Goal: Information Seeking & Learning: Understand process/instructions

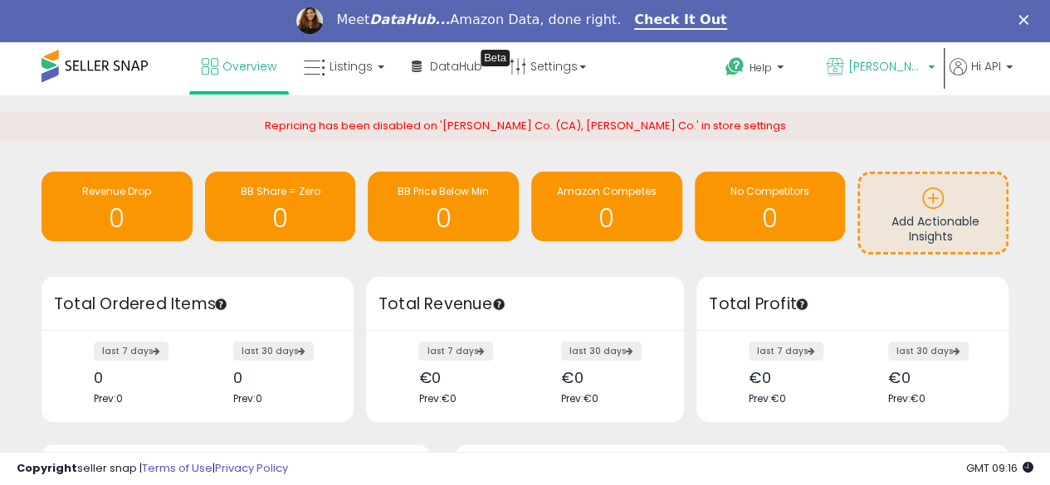
click at [924, 74] on p "[PERSON_NAME] Co. (FR)" at bounding box center [881, 68] width 108 height 21
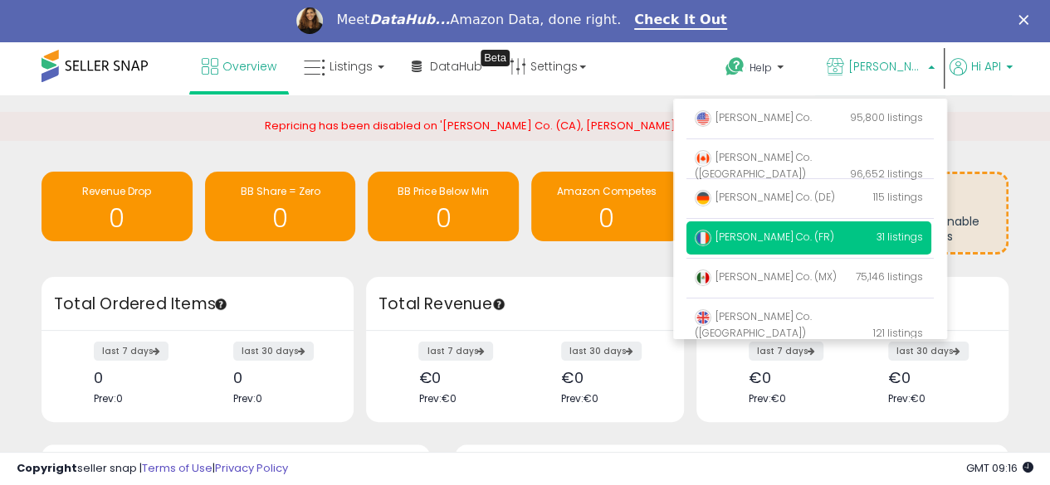
click at [979, 74] on span "Hi API" at bounding box center [986, 66] width 30 height 17
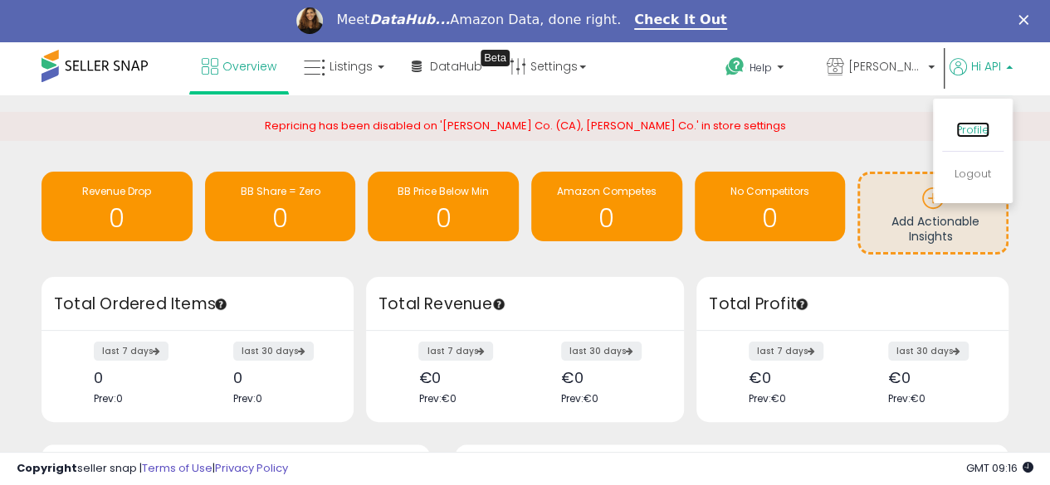
click at [981, 131] on link "Profile" at bounding box center [972, 130] width 33 height 16
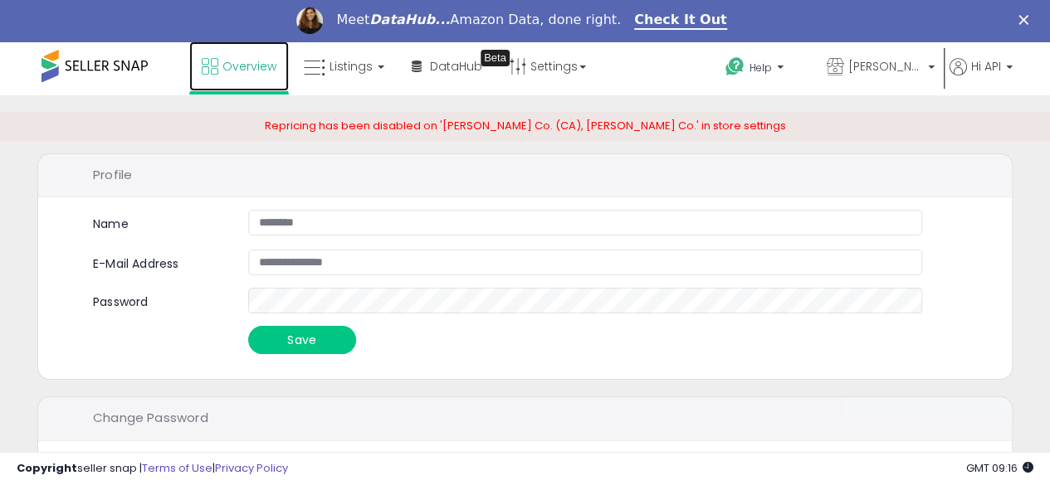
click at [211, 68] on icon at bounding box center [210, 66] width 17 height 17
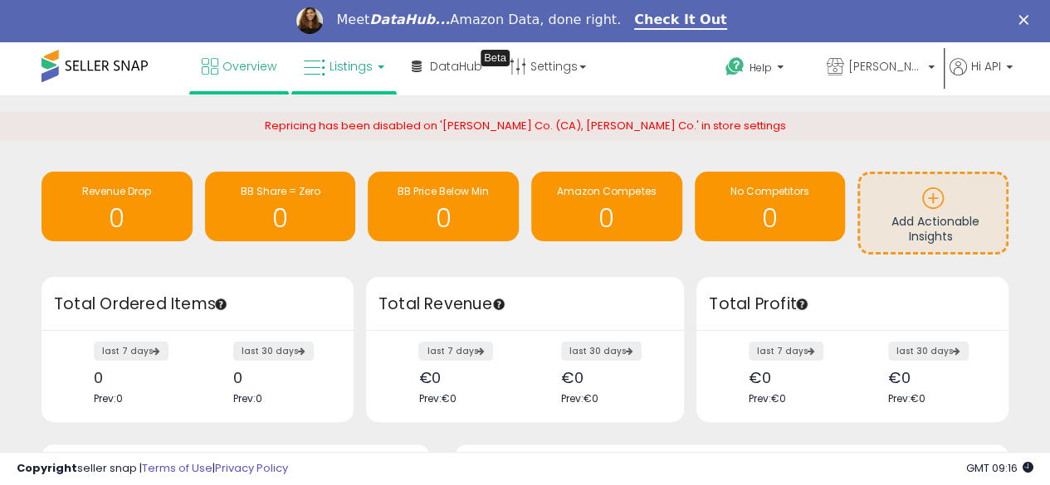
click at [347, 72] on span "Listings" at bounding box center [350, 66] width 43 height 17
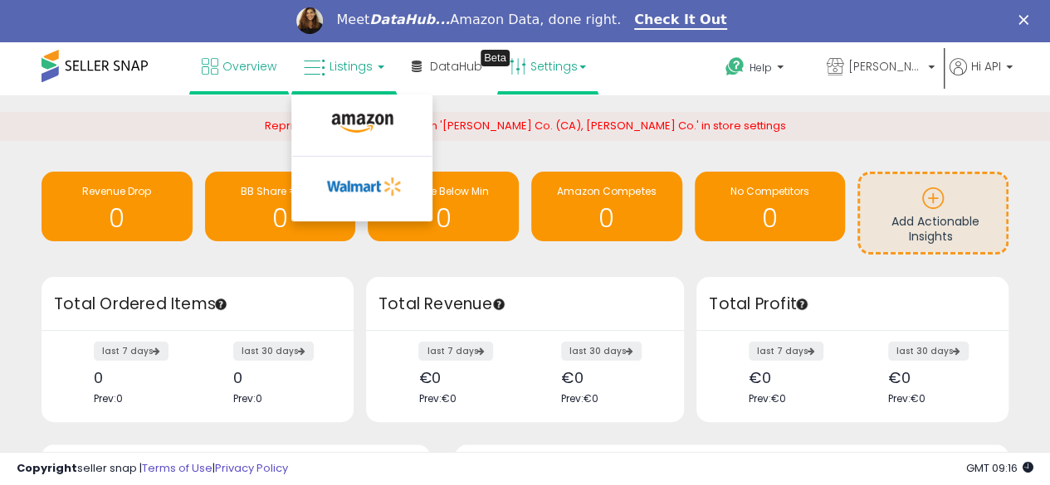
click at [568, 67] on link "Settings" at bounding box center [547, 66] width 101 height 50
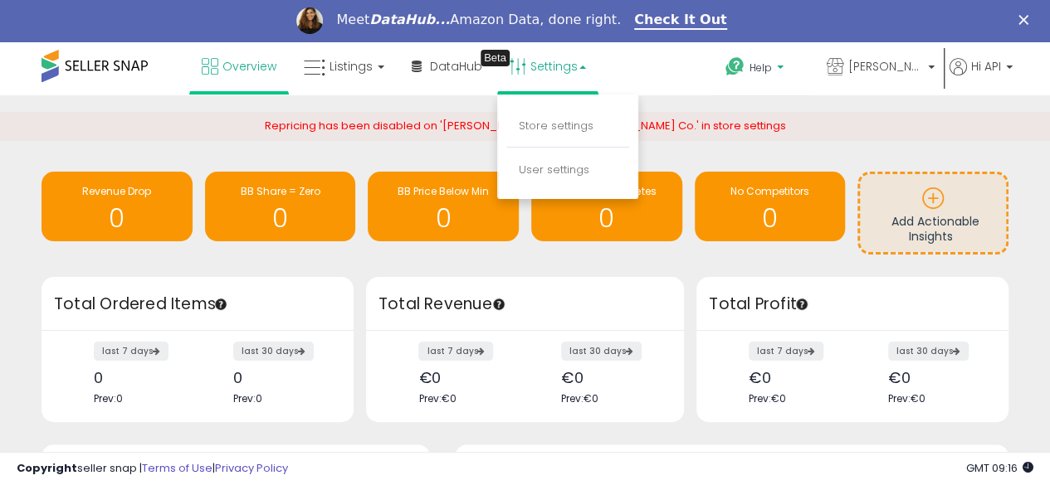
click at [752, 70] on span "Help" at bounding box center [760, 68] width 22 height 14
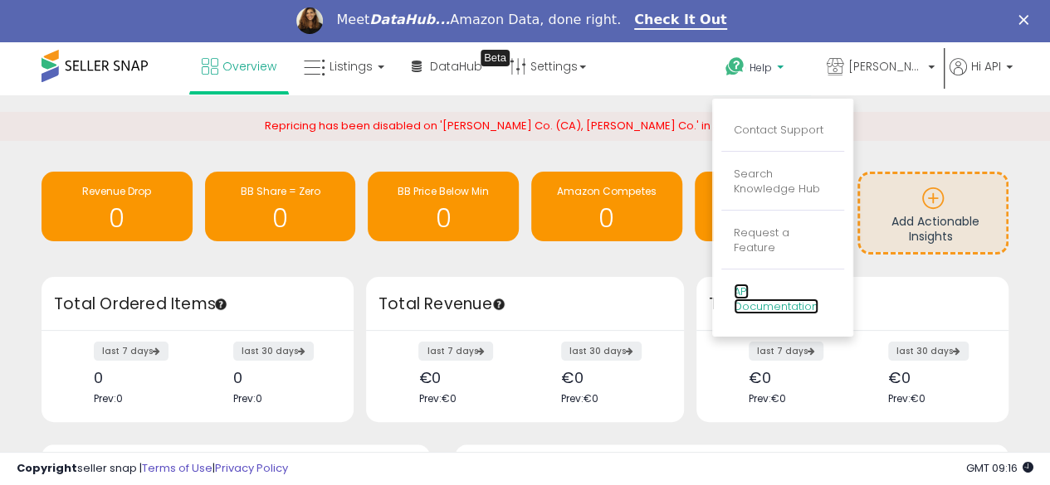
click at [748, 292] on link "API Documentation" at bounding box center [776, 300] width 85 height 32
